Goal: Check status

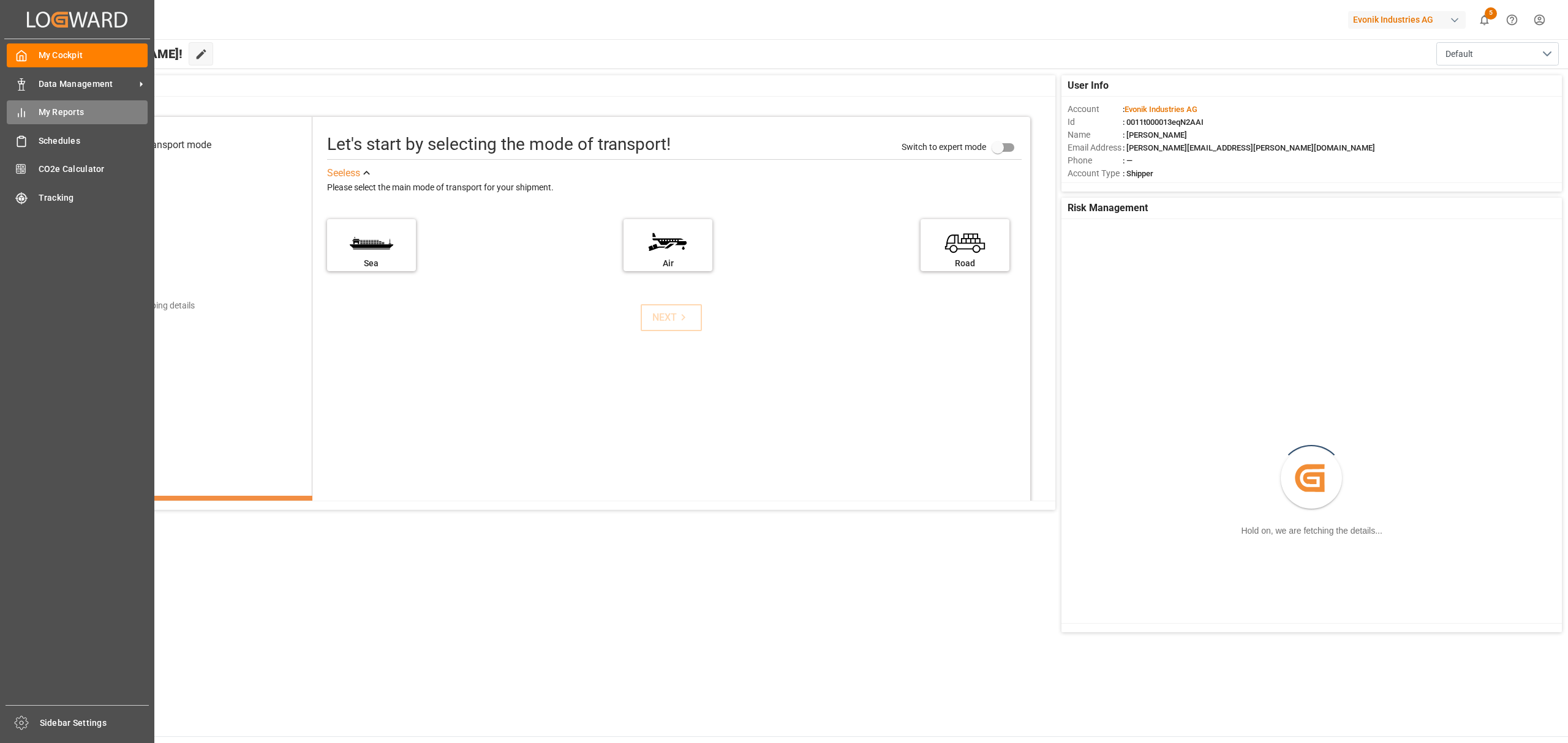
click at [40, 114] on span "My Reports" at bounding box center [94, 112] width 110 height 13
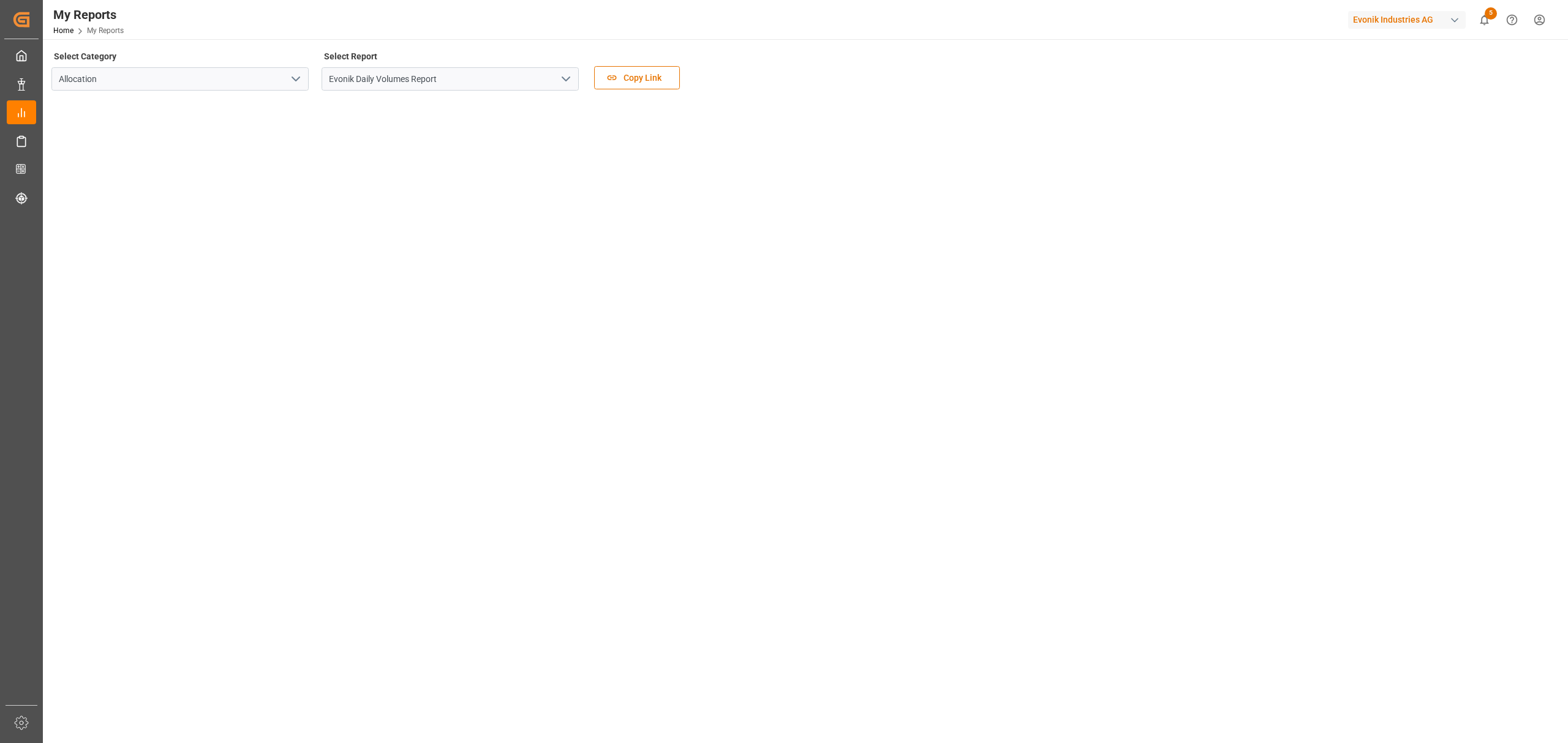
click at [559, 83] on icon "open menu" at bounding box center [566, 79] width 14 height 14
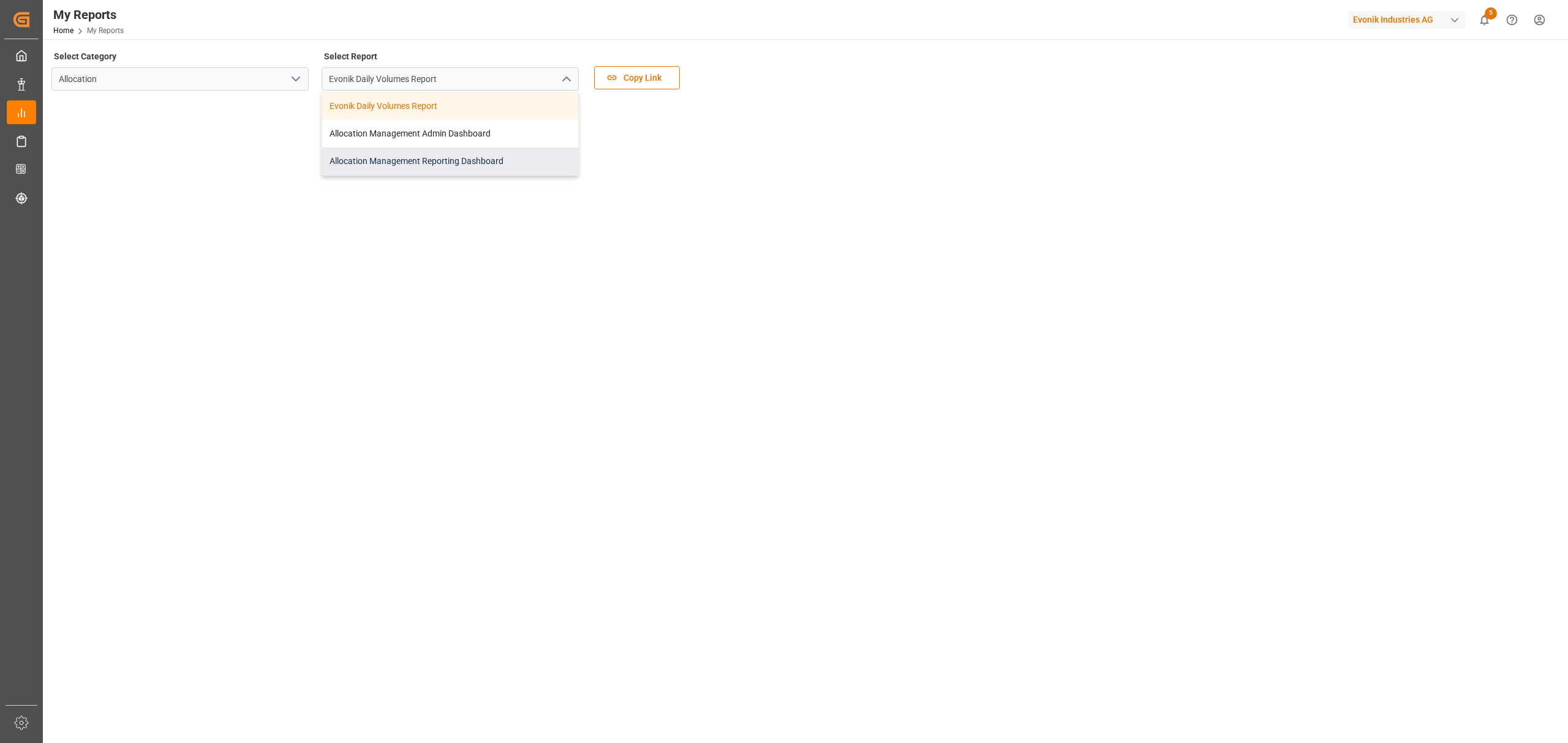
click at [421, 153] on div "Allocation Management Reporting Dashboard" at bounding box center [450, 161] width 256 height 28
